Goal: Navigation & Orientation: Find specific page/section

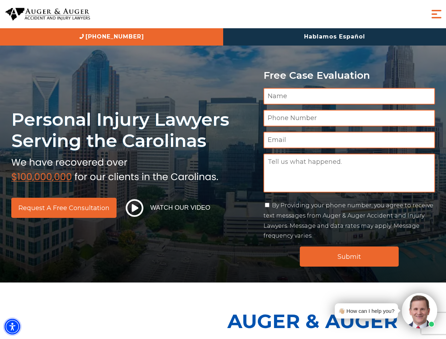
click at [12, 327] on img "Accessibility Menu" at bounding box center [13, 327] width 16 height 16
